Goal: Check status

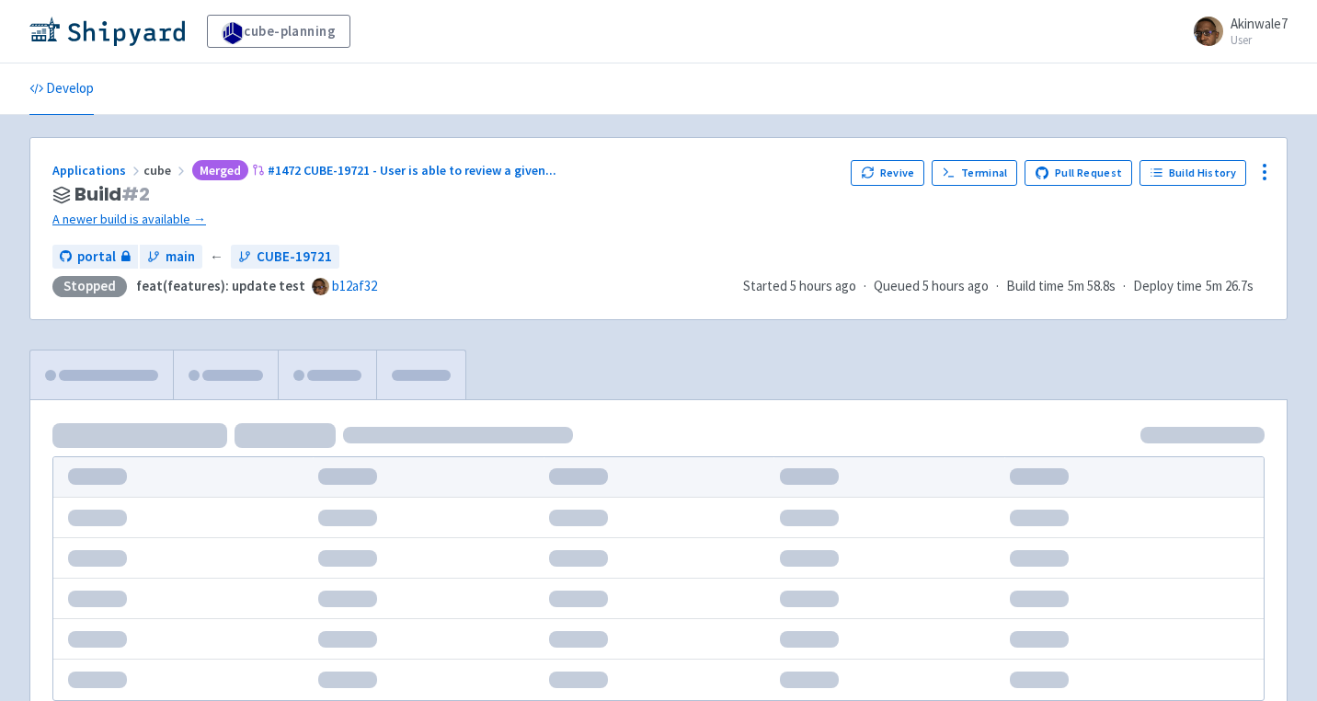
scroll to position [167, 0]
